Goal: Task Accomplishment & Management: Manage account settings

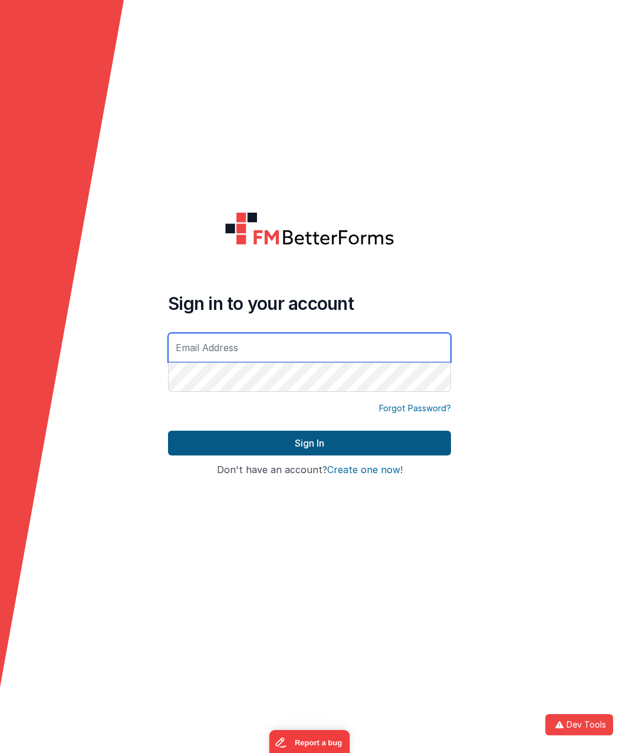
type input "[PERSON_NAME][EMAIL_ADDRESS][DOMAIN_NAME]"
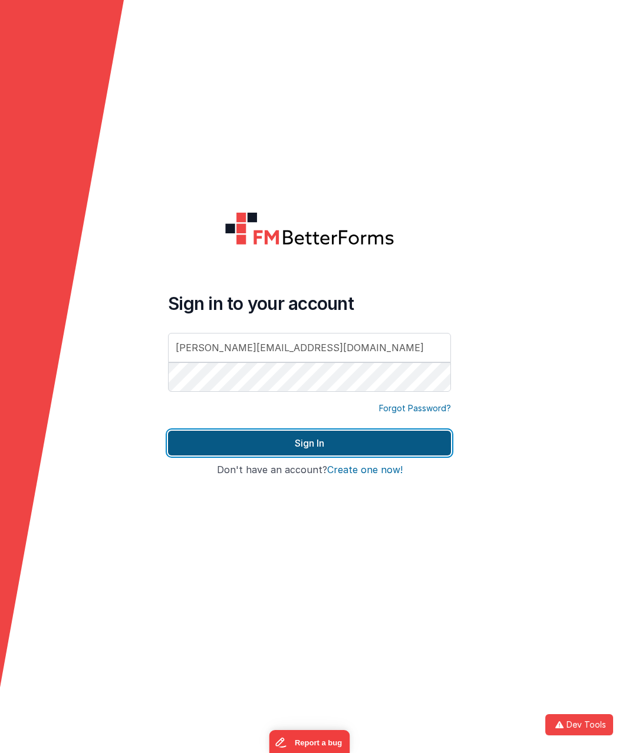
click at [309, 438] on button "Sign In" at bounding box center [309, 443] width 283 height 25
